Goal: Navigation & Orientation: Find specific page/section

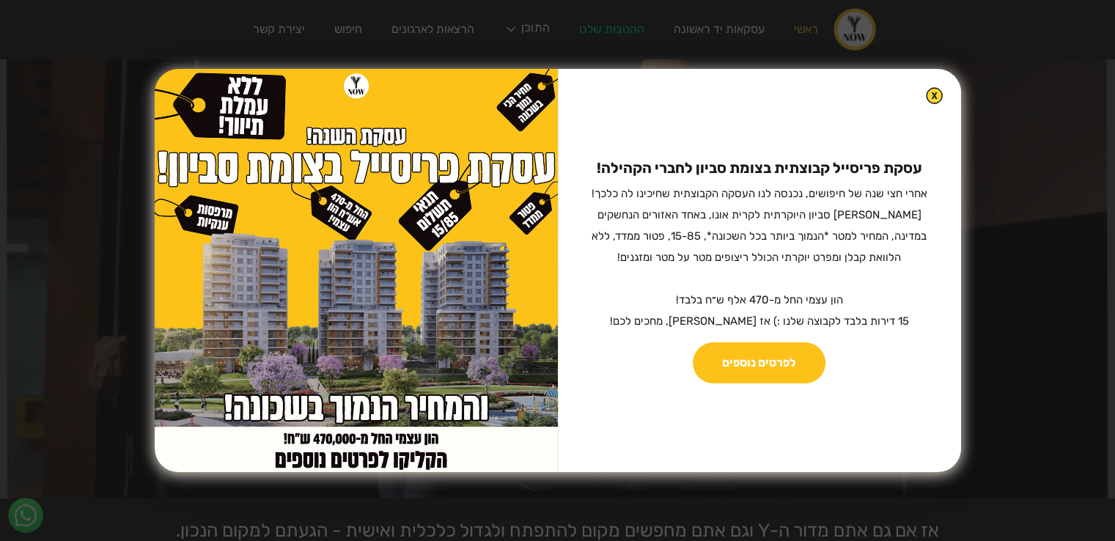
click at [926, 92] on img at bounding box center [934, 95] width 17 height 17
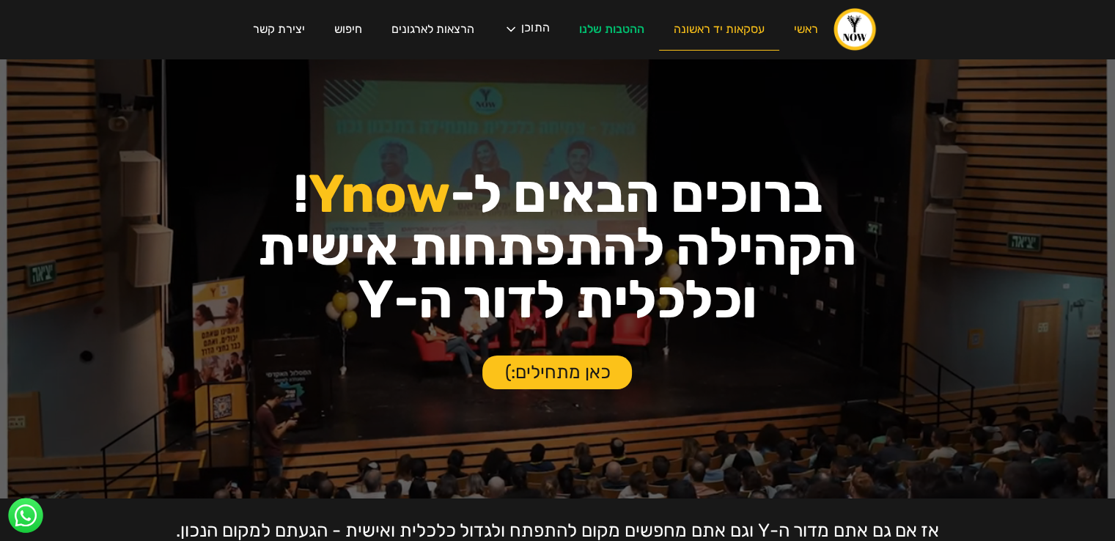
click at [739, 27] on link "עסקאות יד ראשונה" at bounding box center [719, 30] width 120 height 42
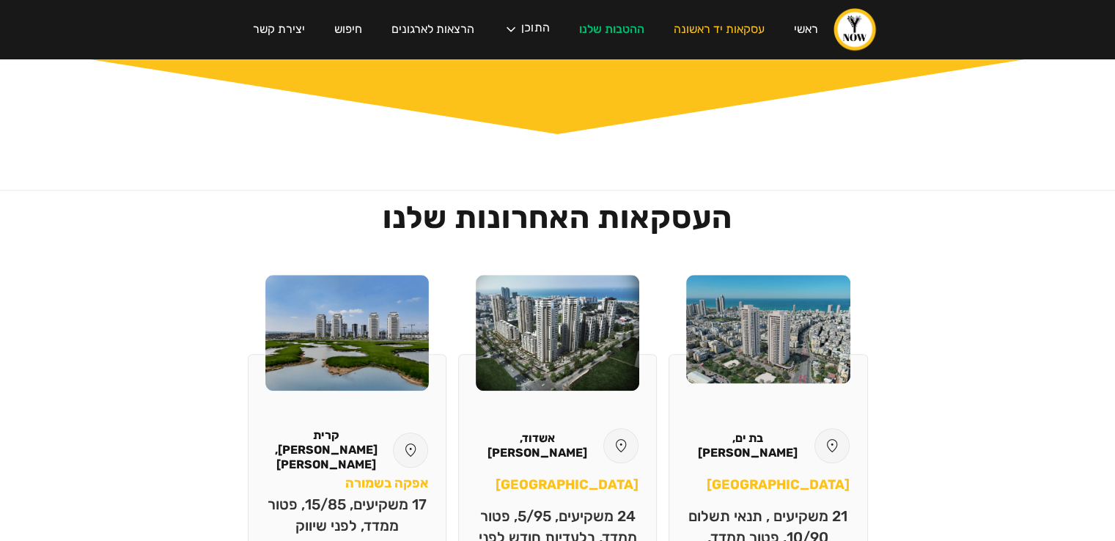
scroll to position [1214, 0]
